Goal: Task Accomplishment & Management: Complete application form

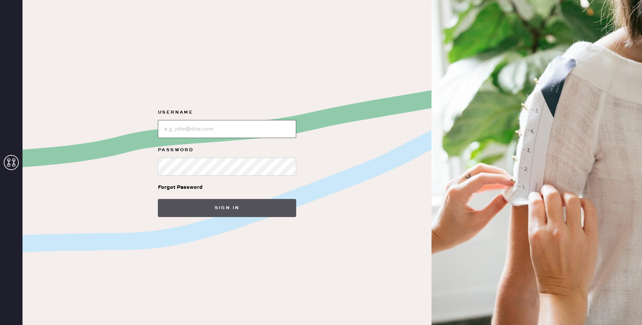
type input "reformationwilliamsburg"
click at [212, 211] on button "Sign in" at bounding box center [227, 208] width 138 height 18
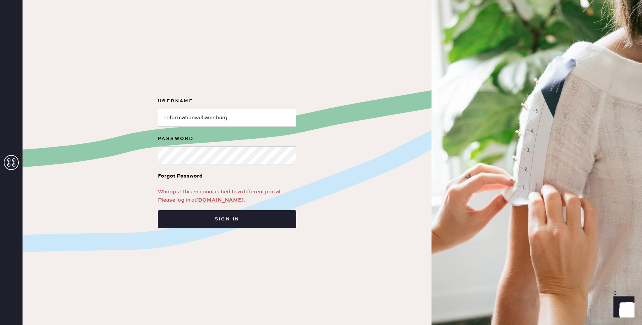
click at [213, 202] on link "app.hemster.co" at bounding box center [219, 199] width 47 height 7
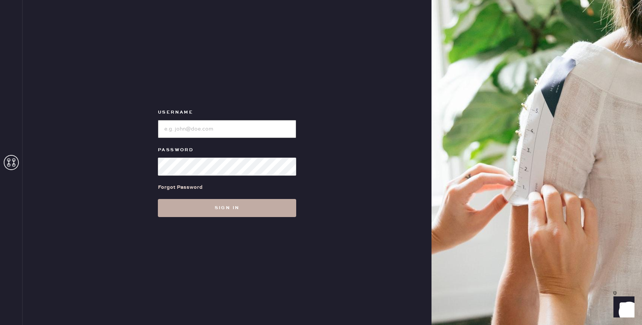
type input "reformationbond"
click at [228, 210] on button "Sign in" at bounding box center [227, 208] width 138 height 18
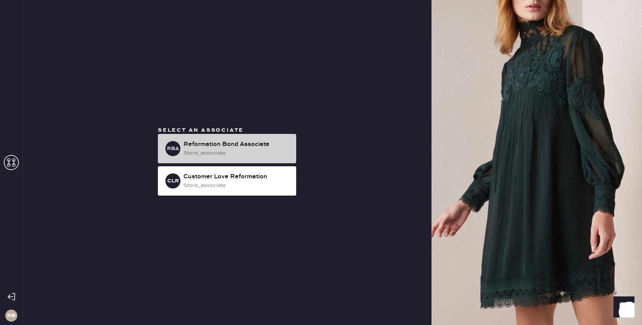
click at [233, 143] on div "Reformation Bond Associate" at bounding box center [236, 144] width 107 height 9
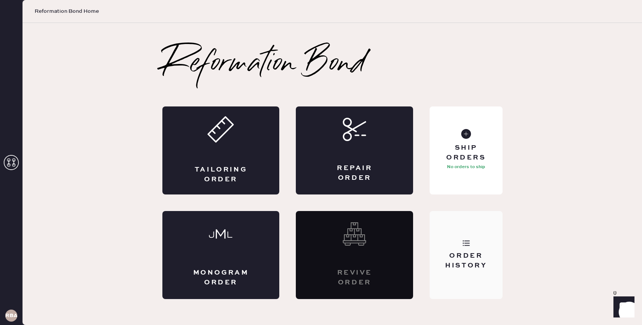
click at [475, 257] on div "Order History" at bounding box center [465, 260] width 60 height 19
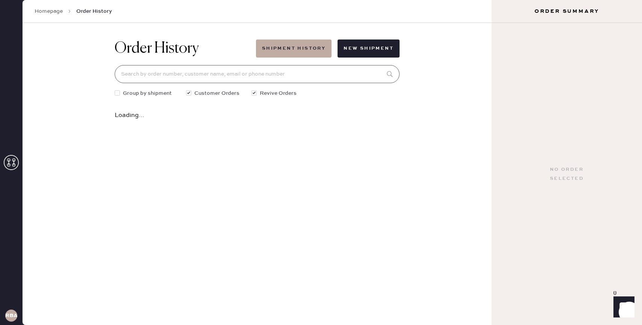
click at [218, 79] on input at bounding box center [257, 74] width 285 height 18
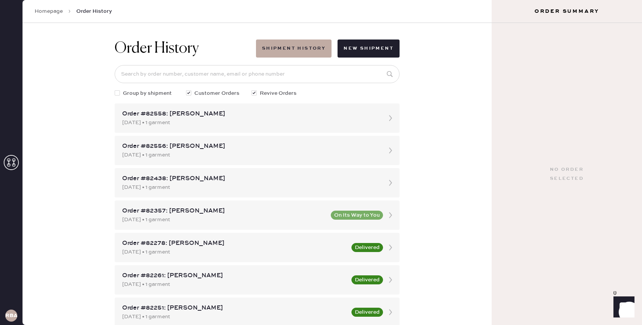
click at [54, 10] on link "Homepage" at bounding box center [49, 12] width 28 height 8
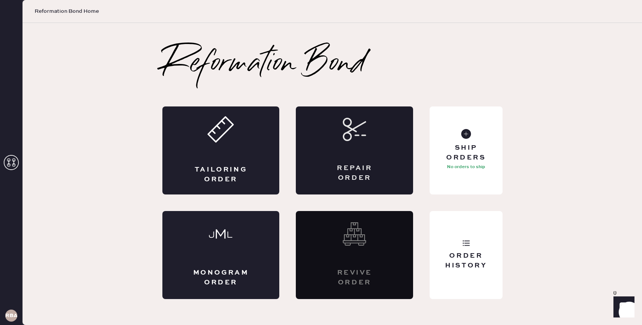
click at [373, 156] on div "Repair Order" at bounding box center [354, 150] width 117 height 88
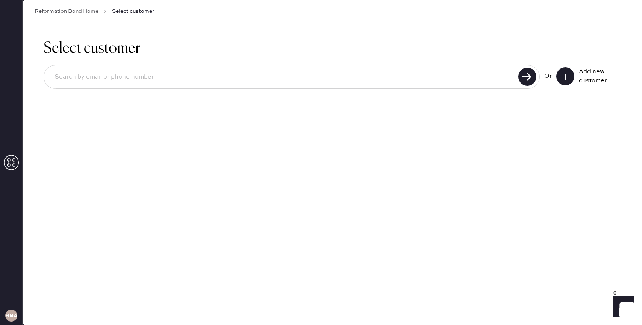
click at [243, 81] on input at bounding box center [281, 76] width 467 height 17
type input "[EMAIL_ADDRESS][DOMAIN_NAME]"
click at [568, 76] on icon at bounding box center [565, 77] width 8 height 8
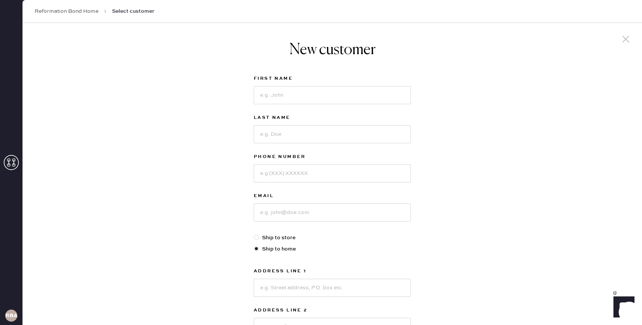
click at [369, 85] on div at bounding box center [332, 95] width 157 height 20
click at [369, 94] on input at bounding box center [332, 95] width 157 height 18
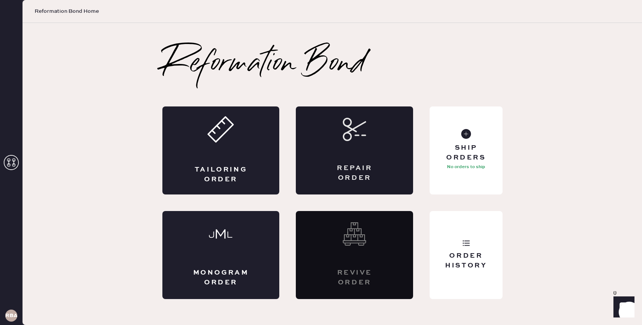
click at [385, 151] on div "Repair Order" at bounding box center [354, 150] width 117 height 88
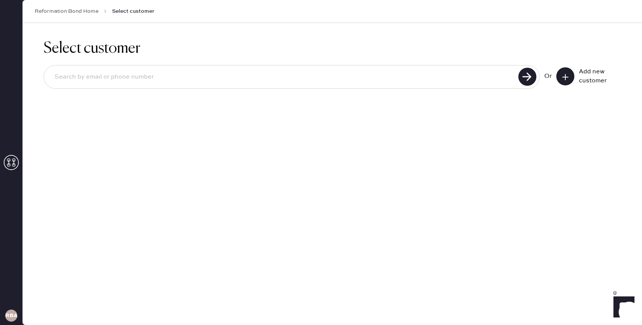
click at [284, 71] on input at bounding box center [281, 76] width 467 height 17
click at [106, 76] on input "[EMAIL_ADDRESS][DOMAIN_NAME]" at bounding box center [281, 76] width 467 height 17
type input "[EMAIL_ADDRESS][DOMAIN_NAME]"
click at [562, 80] on button at bounding box center [565, 76] width 18 height 18
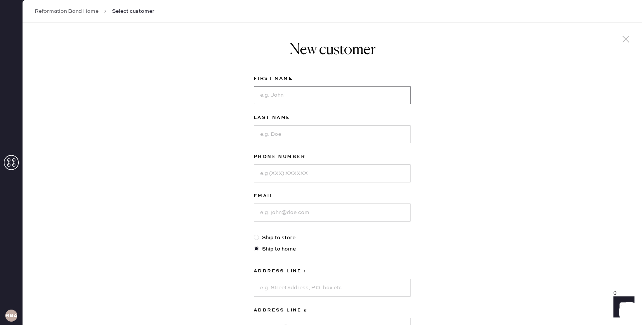
click at [369, 92] on input at bounding box center [332, 95] width 157 height 18
type input "[PERSON_NAME]"
type input "7603100683"
type input "o"
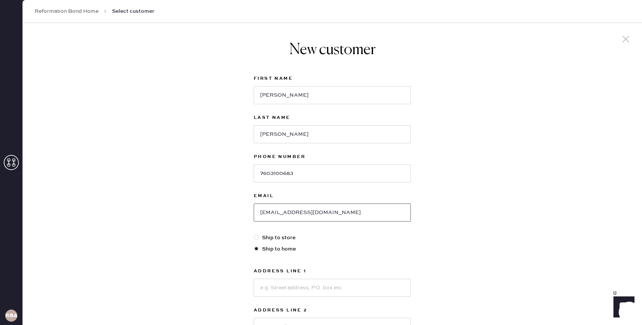
type input "[EMAIL_ADDRESS][DOMAIN_NAME]"
type input "[STREET_ADDRESS]"
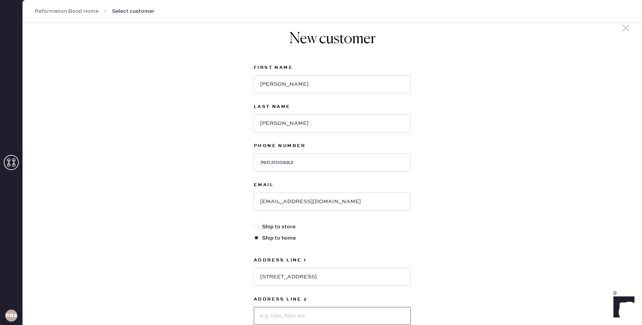
type input "P"
type input "Apt 3A"
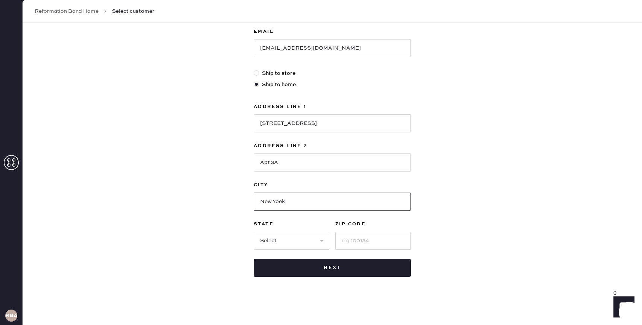
click at [284, 198] on input "New Yoek" at bounding box center [332, 201] width 157 height 18
type input "[US_STATE]"
click at [285, 235] on select "Select AK AL AR AZ CA CO CT [GEOGRAPHIC_DATA] DE FL [GEOGRAPHIC_DATA] HI [GEOGR…" at bounding box center [292, 240] width 76 height 18
select select "NY"
click at [254, 231] on select "Select AK AL AR AZ CA CO CT [GEOGRAPHIC_DATA] DE FL [GEOGRAPHIC_DATA] HI [GEOGR…" at bounding box center [292, 240] width 76 height 18
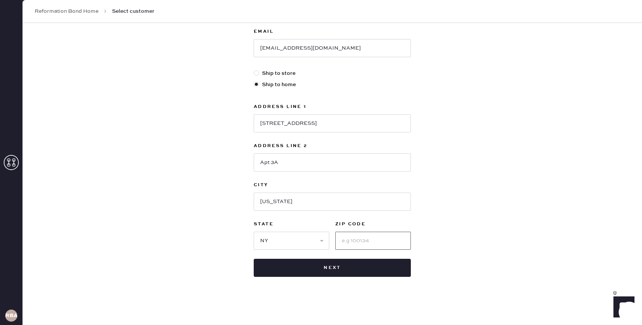
click at [340, 234] on input at bounding box center [373, 240] width 76 height 18
type input "10009"
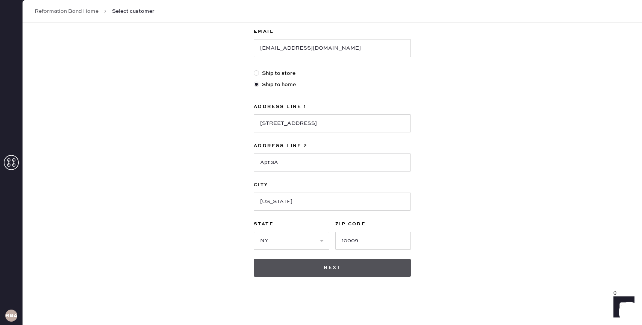
click at [382, 266] on button "Next" at bounding box center [332, 267] width 157 height 18
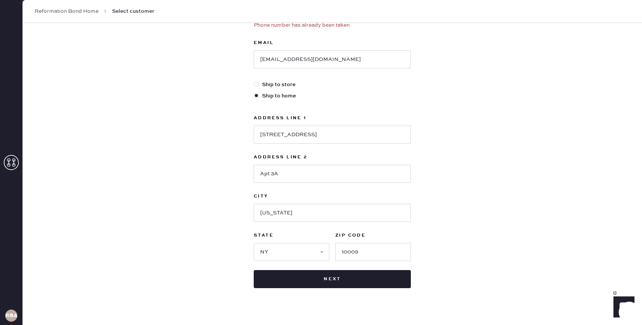
scroll to position [0, 0]
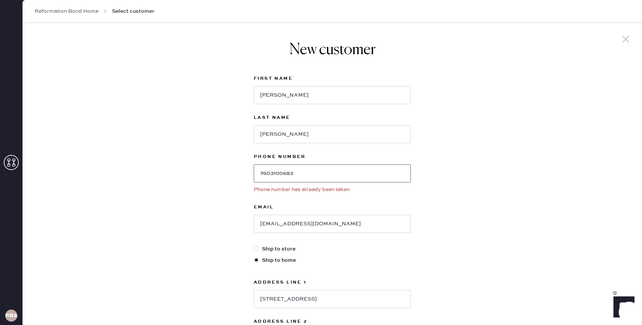
click at [309, 170] on input "7603100683" at bounding box center [332, 173] width 157 height 18
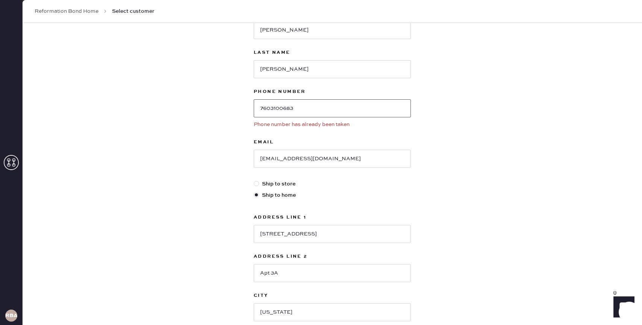
scroll to position [175, 0]
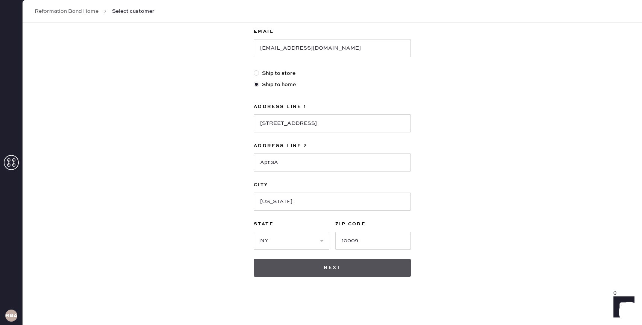
click at [351, 269] on button "Next" at bounding box center [332, 267] width 157 height 18
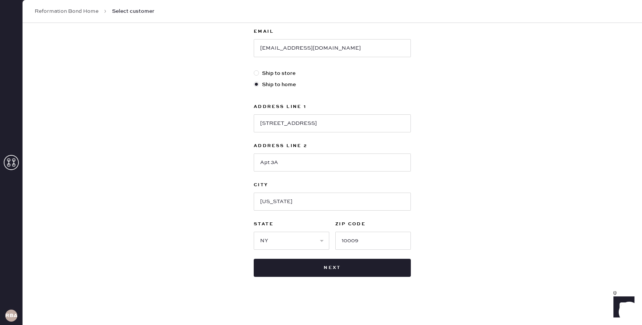
scroll to position [0, 0]
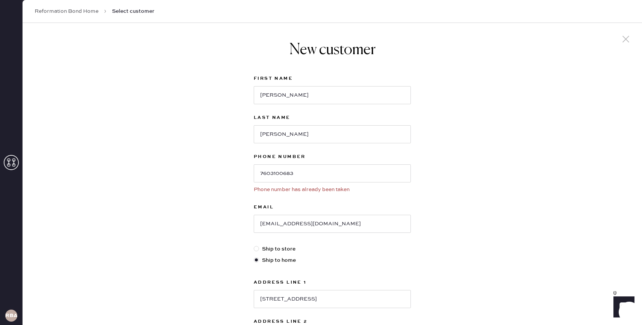
click at [628, 38] on icon at bounding box center [625, 38] width 11 height 11
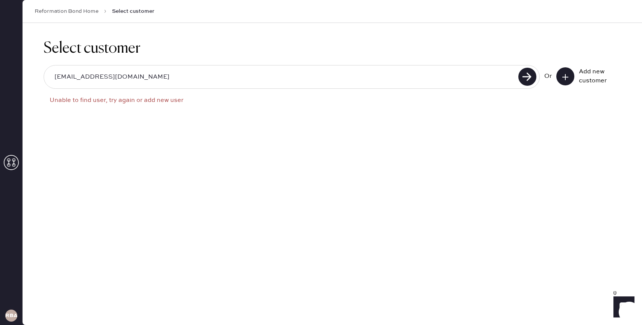
click at [317, 67] on div "[EMAIL_ADDRESS][DOMAIN_NAME]" at bounding box center [292, 77] width 496 height 24
click at [317, 74] on input "[EMAIL_ADDRESS][DOMAIN_NAME]" at bounding box center [281, 76] width 467 height 17
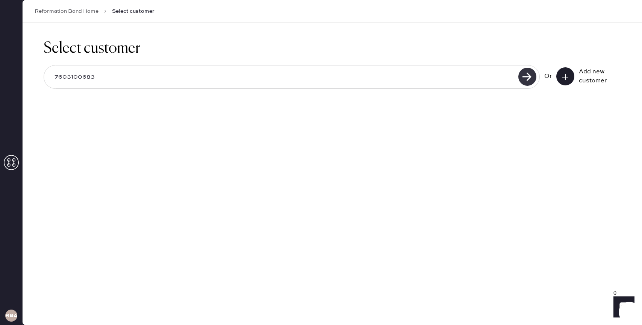
type input "7603100683"
click at [524, 81] on use at bounding box center [527, 77] width 18 height 18
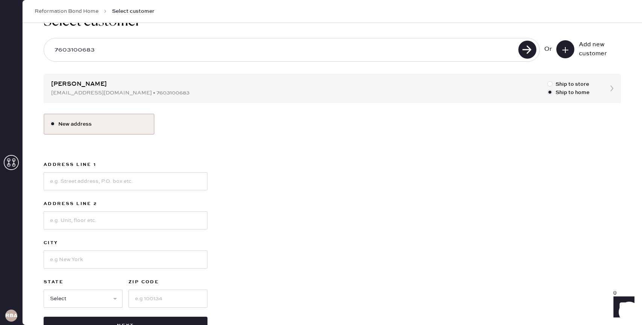
scroll to position [53, 0]
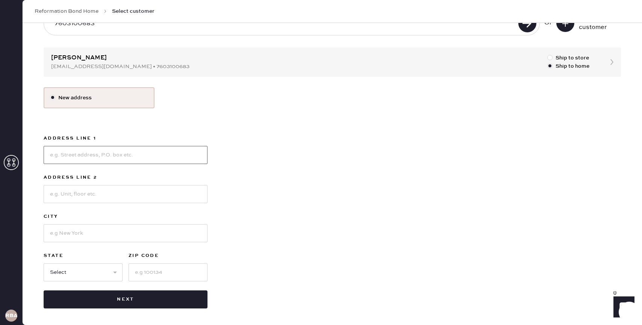
click at [137, 151] on input at bounding box center [126, 155] width 164 height 18
type input "[STREET_ADDRESS]"
type input "Apt 3A"
type input "[US_STATE]"
select select "NY"
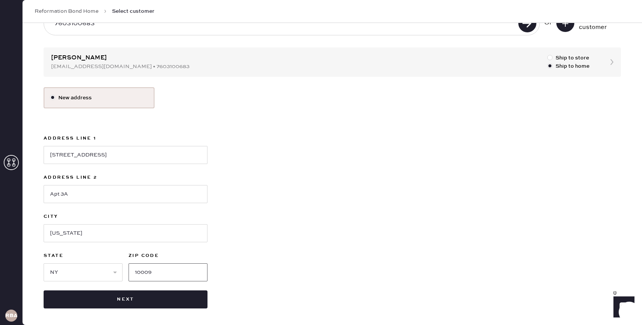
type input "10009"
click at [62, 313] on div "Select customer 7603100683 Or Add new customer [PERSON_NAME] [EMAIL_ADDRESS][DO…" at bounding box center [332, 147] width 619 height 355
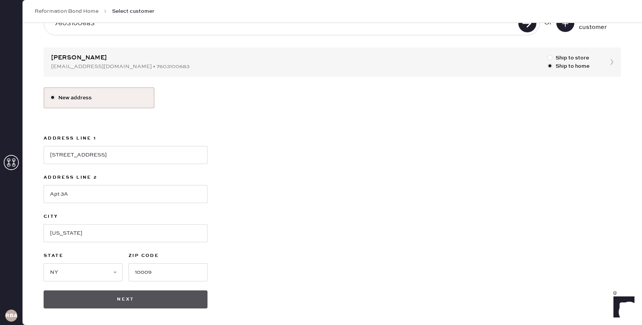
click at [70, 301] on button "Next" at bounding box center [126, 299] width 164 height 18
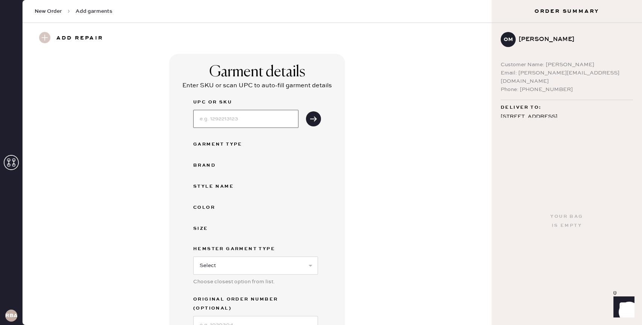
click at [248, 119] on input at bounding box center [245, 119] width 105 height 18
type input "1316059pib00p"
click at [316, 117] on icon "submit" at bounding box center [314, 119] width 8 height 8
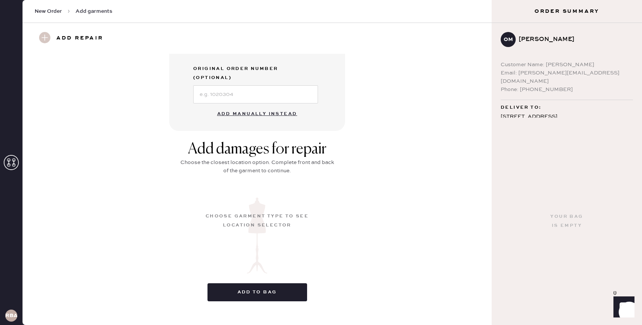
click at [259, 106] on button "Add manually instead" at bounding box center [257, 113] width 89 height 15
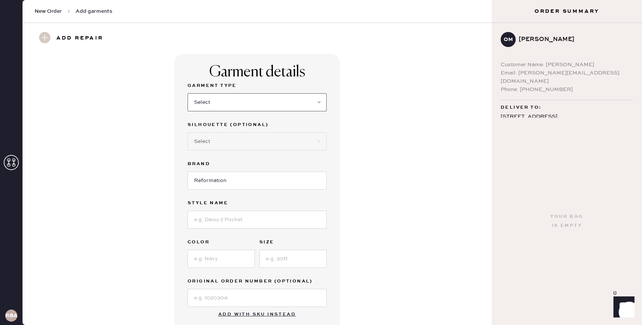
click at [234, 98] on select "Select Basic Skirt Jeans Leggings Pants Shorts Basic Sleeved Dress Basic Sleeve…" at bounding box center [256, 102] width 139 height 18
select select "4"
click at [187, 93] on select "Select Basic Skirt Jeans Leggings Pants Shorts Basic Sleeved Dress Basic Sleeve…" at bounding box center [256, 102] width 139 height 18
click at [221, 227] on input at bounding box center [256, 219] width 139 height 18
click at [195, 222] on input "vida low rise" at bounding box center [256, 219] width 139 height 18
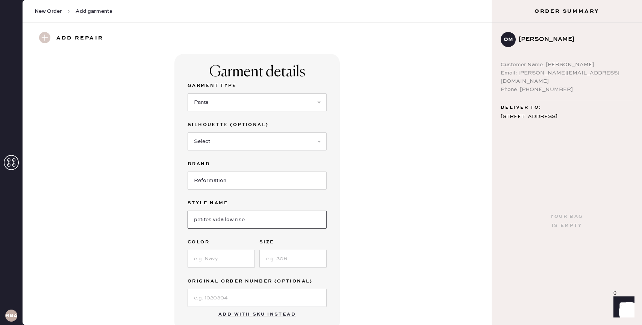
type input "petites vida low rise"
click at [199, 260] on input at bounding box center [220, 258] width 67 height 18
type input "black"
click at [272, 260] on input at bounding box center [292, 258] width 67 height 18
type input "00P"
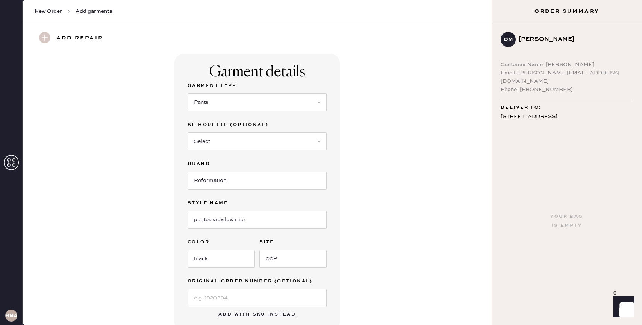
click at [257, 285] on label "Original Order Number (Optional)" at bounding box center [256, 281] width 139 height 9
click at [257, 292] on input at bounding box center [256, 298] width 139 height 18
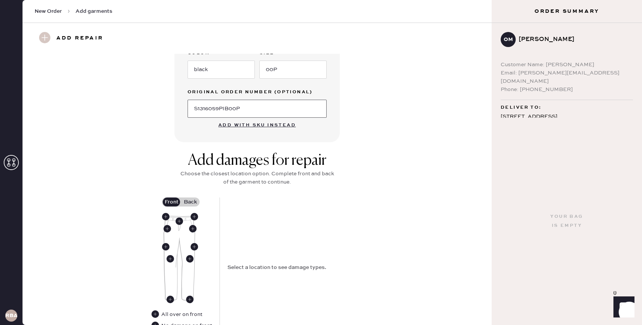
scroll to position [193, 0]
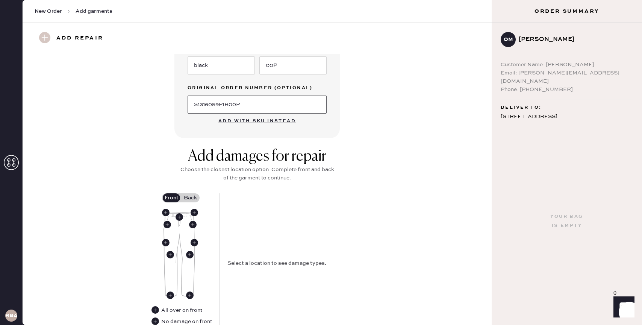
type input "S1316059PIB00P"
click at [188, 197] on label "Back" at bounding box center [190, 197] width 19 height 9
click at [190, 198] on input "Back" at bounding box center [190, 198] width 0 height 0
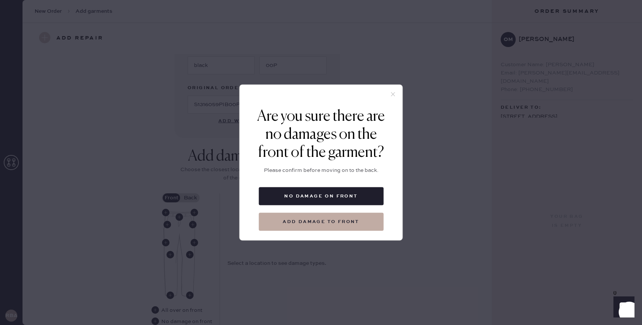
click at [393, 89] on div at bounding box center [321, 96] width 163 height 23
click at [393, 94] on use at bounding box center [393, 94] width 4 height 4
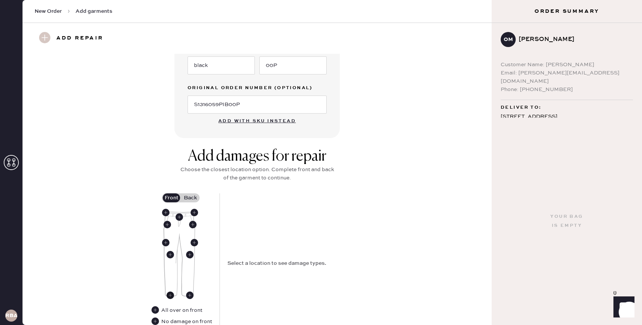
click at [172, 293] on use at bounding box center [170, 295] width 8 height 8
click at [262, 268] on select "Select Broken / Ripped Hem Broken Beads Broken Belt Loop Broken Button Broken E…" at bounding box center [294, 264] width 135 height 18
select select "1706"
click at [227, 255] on select "Select Broken / Ripped Hem Broken Beads Broken Belt Loop Broken Button Broken E…" at bounding box center [294, 264] width 135 height 18
select select
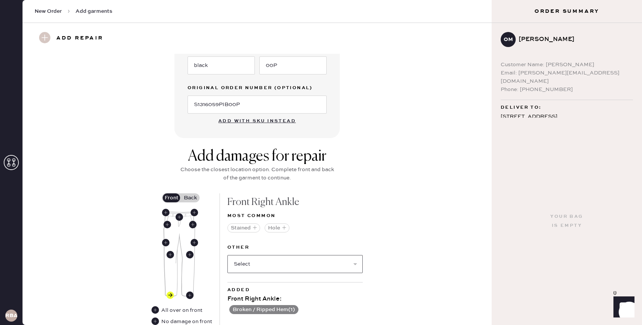
scroll to position [272, 0]
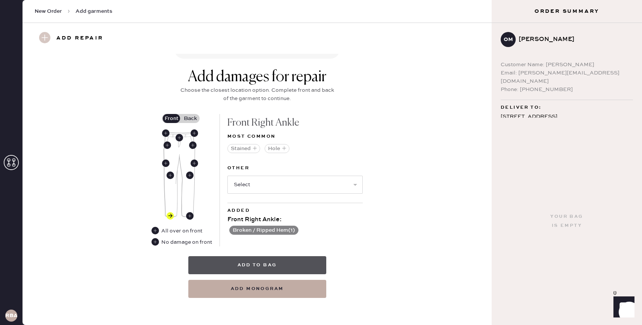
click at [270, 269] on button "Add to bag" at bounding box center [257, 265] width 138 height 18
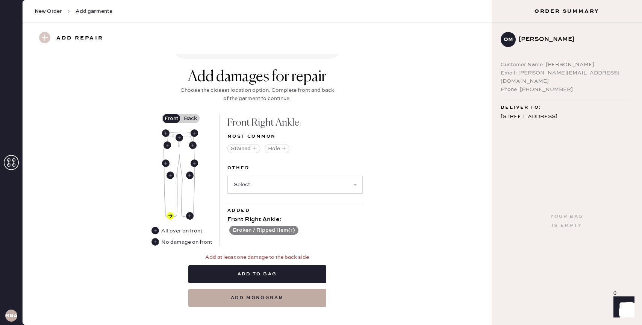
click at [191, 117] on label "Back" at bounding box center [190, 118] width 19 height 9
click at [190, 118] on input "Back" at bounding box center [190, 118] width 0 height 0
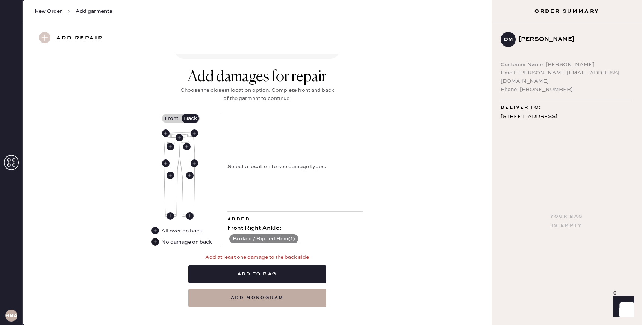
click at [158, 241] on use at bounding box center [155, 242] width 8 height 8
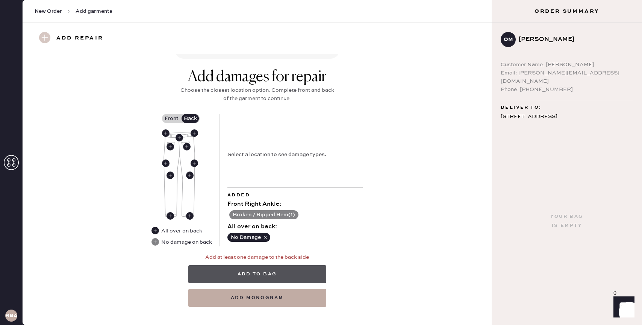
click at [280, 274] on button "Add to bag" at bounding box center [257, 274] width 138 height 18
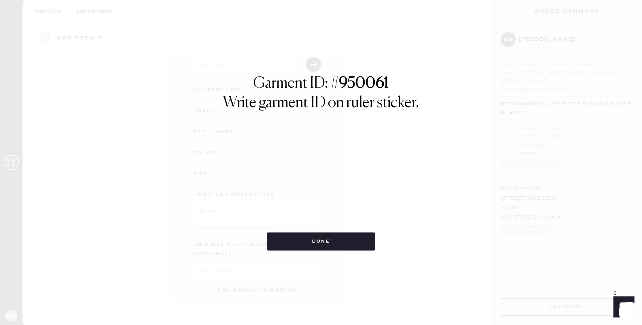
scroll to position [45, 0]
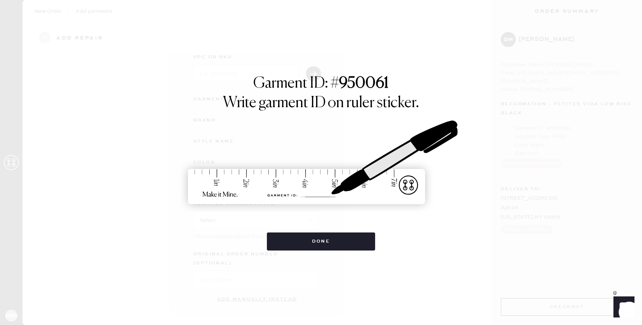
click at [282, 273] on div "Garment ID: # 950061 Write garment ID on ruler sticker. Done" at bounding box center [321, 162] width 642 height 325
click at [353, 236] on button "Done" at bounding box center [321, 241] width 109 height 18
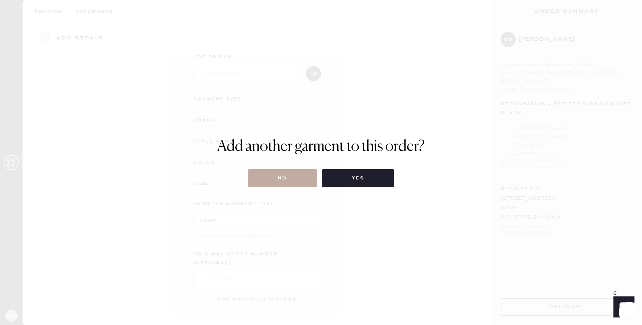
click at [302, 176] on button "No" at bounding box center [283, 178] width 70 height 18
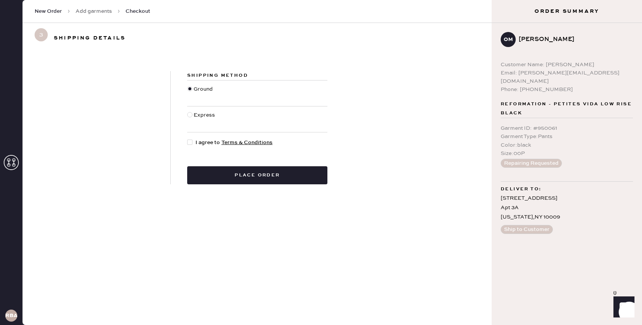
click at [201, 141] on span "I agree to Terms & Conditions" at bounding box center [233, 142] width 77 height 8
click at [187, 139] on input "I agree to Terms & Conditions" at bounding box center [187, 138] width 0 height 0
checkbox input "true"
click at [237, 175] on button "Place order" at bounding box center [257, 175] width 140 height 18
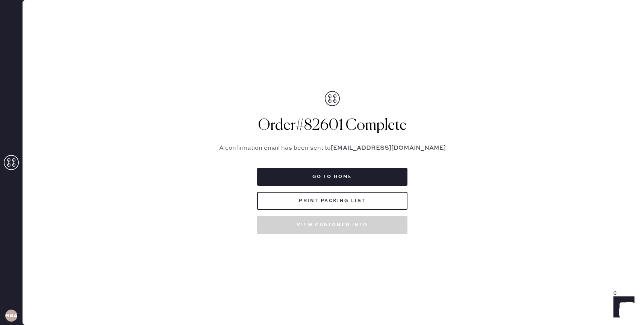
click at [231, 170] on div "Order # 82601 Complete A confirmation email has been sent to [EMAIL_ADDRESS][DO…" at bounding box center [332, 162] width 244 height 143
